Goal: Navigation & Orientation: Find specific page/section

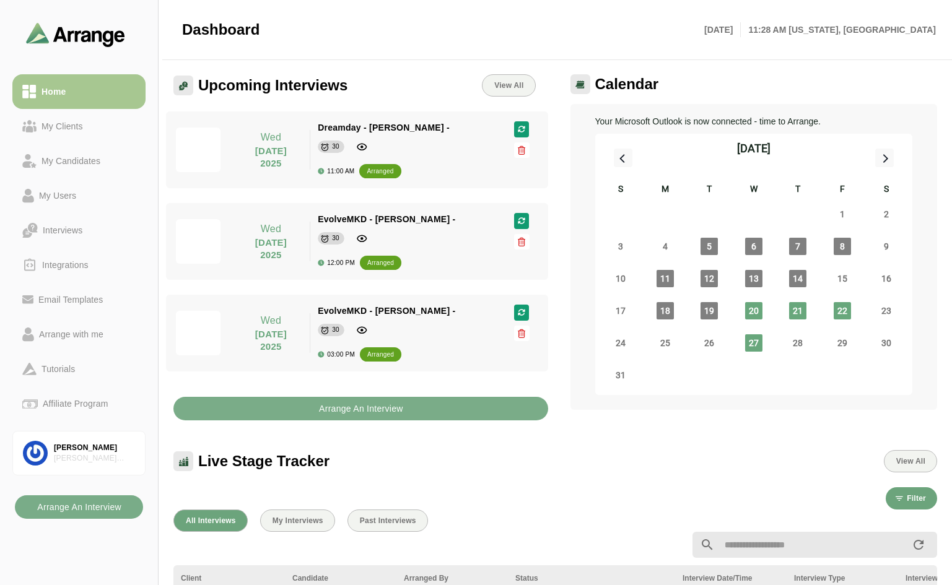
scroll to position [372, 0]
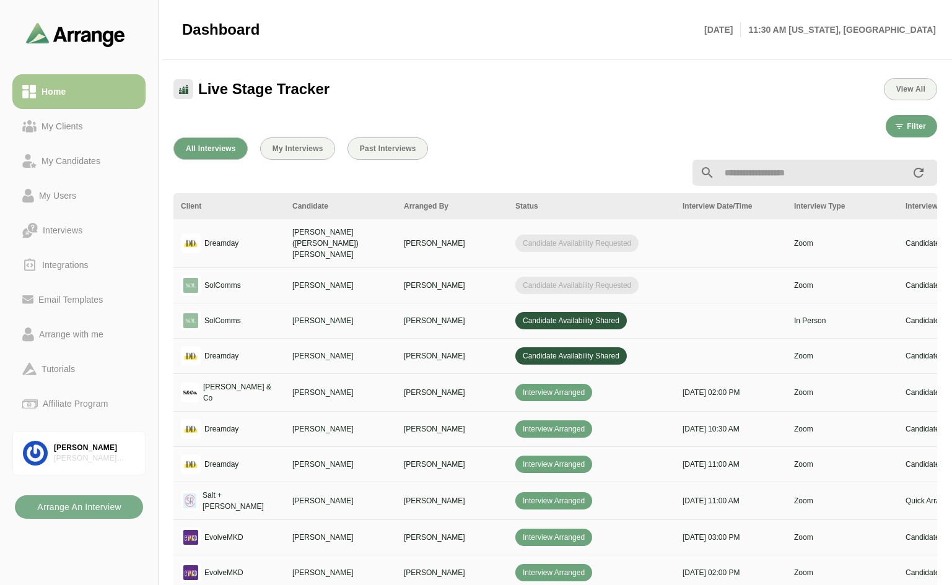
scroll to position [376, 0]
